Goal: Information Seeking & Learning: Learn about a topic

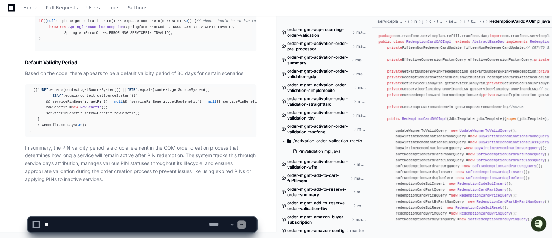
scroll to position [3446, 0]
click at [71, 228] on textarea at bounding box center [125, 224] width 165 height 15
paste textarea "**********"
drag, startPoint x: 202, startPoint y: 225, endPoint x: 133, endPoint y: 223, distance: 69.5
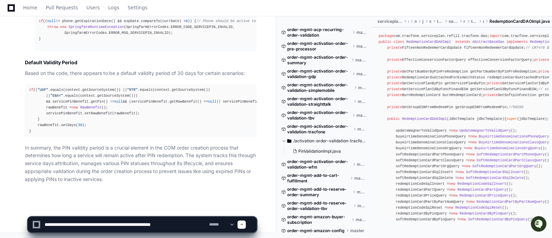
click at [133, 223] on textarea at bounding box center [125, 224] width 165 height 15
paste textarea "**********"
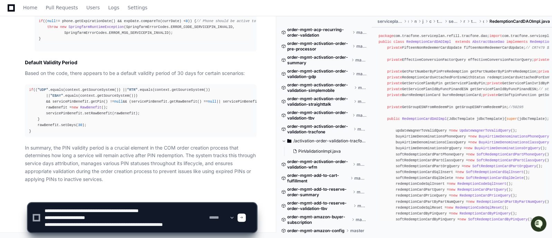
scroll to position [2, 0]
type textarea "**********"
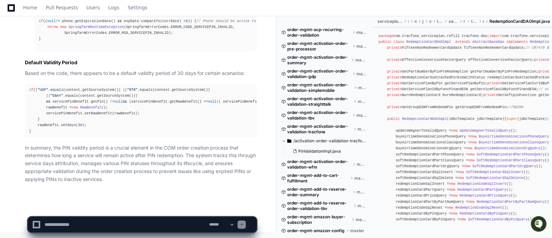
scroll to position [0, 0]
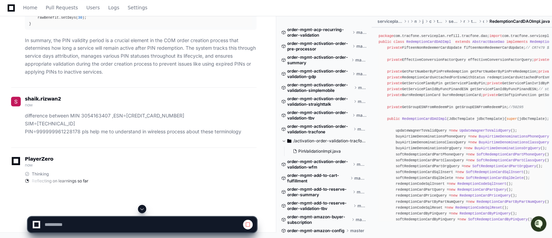
click at [142, 208] on span at bounding box center [142, 209] width 6 height 6
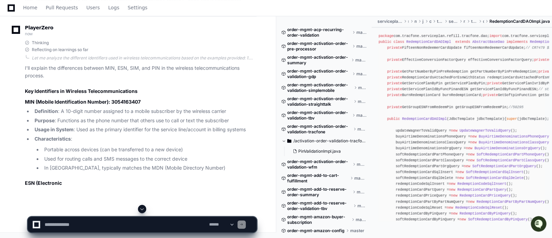
click at [142, 208] on span at bounding box center [142, 209] width 6 height 6
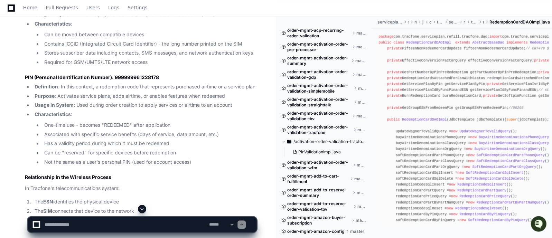
scroll to position [3820, 0]
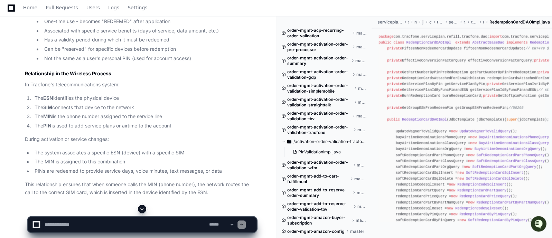
scroll to position [3923, 0]
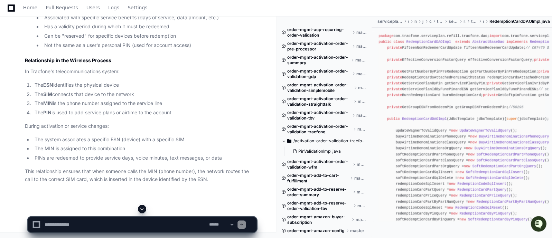
click at [143, 209] on span at bounding box center [142, 209] width 6 height 6
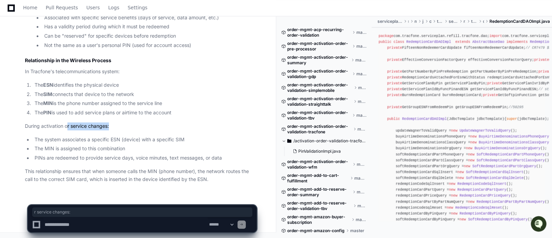
drag, startPoint x: 118, startPoint y: 125, endPoint x: 67, endPoint y: 123, distance: 50.2
click at [67, 123] on p "During activation or service changes:" at bounding box center [141, 126] width 232 height 8
click at [206, 140] on li "The system associates a specific ESN (device) with a specific SIM" at bounding box center [144, 140] width 224 height 8
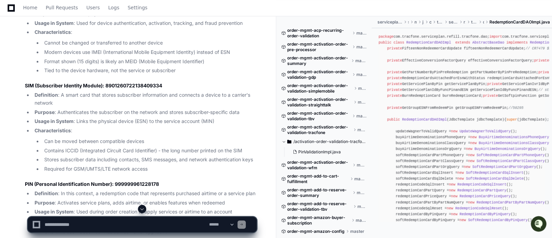
scroll to position [3713, 0]
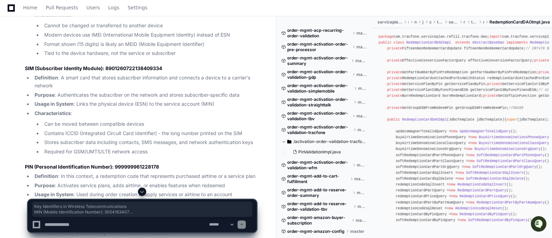
drag, startPoint x: 23, startPoint y: 58, endPoint x: 133, endPoint y: 102, distance: 118.4
click at [133, 102] on div "Thinking Reflecting on learnings so far Let me analyze the different identifier…" at bounding box center [133, 112] width 245 height 555
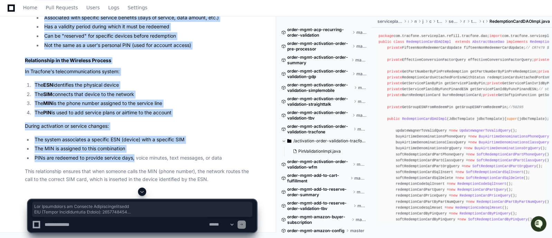
scroll to position [4037, 0]
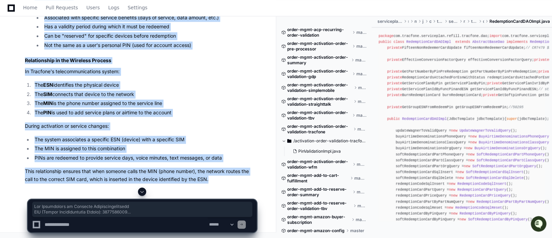
copy div "Key Identifiers in Wireless Telecommunications MIN (Mobile Identification Numbe…"
click at [141, 192] on span at bounding box center [142, 192] width 6 height 6
click at [216, 181] on p "This relationship ensures that when someone calls the MIN (phone number), the n…" at bounding box center [141, 176] width 232 height 16
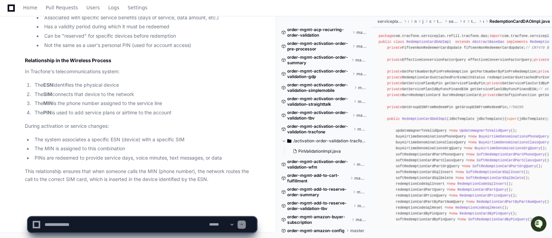
click at [244, 110] on li "The PIN is used to add service plans or airtime to the account" at bounding box center [144, 113] width 224 height 8
